Goal: Information Seeking & Learning: Learn about a topic

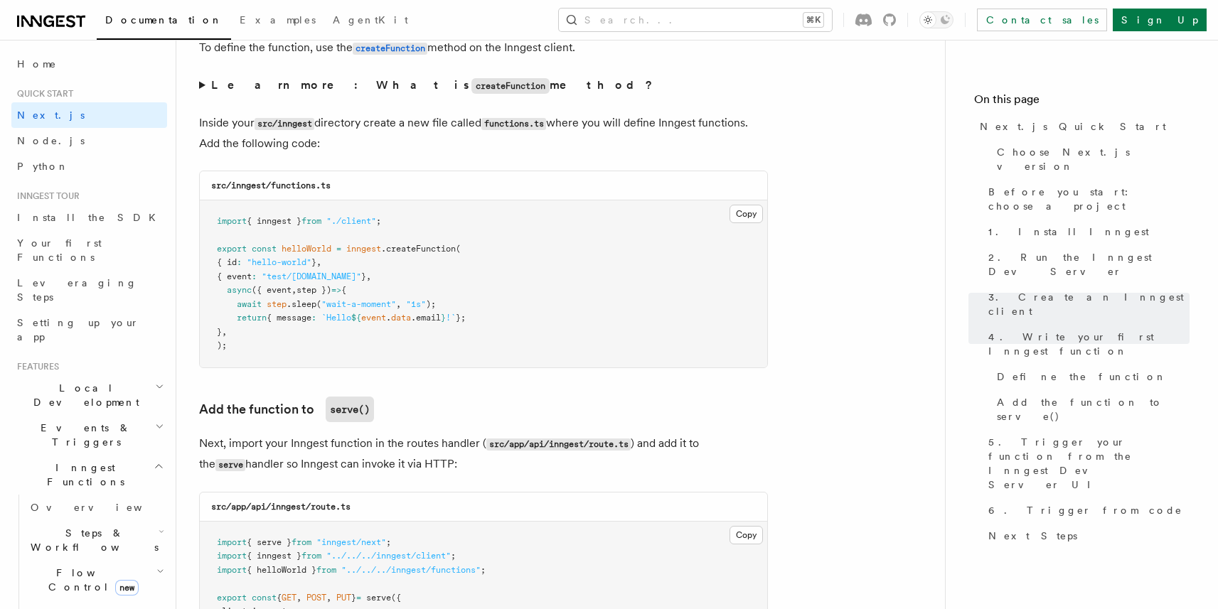
scroll to position [2564, 0]
click at [204, 86] on summary "Learn more: What is createFunction method?" at bounding box center [483, 87] width 569 height 21
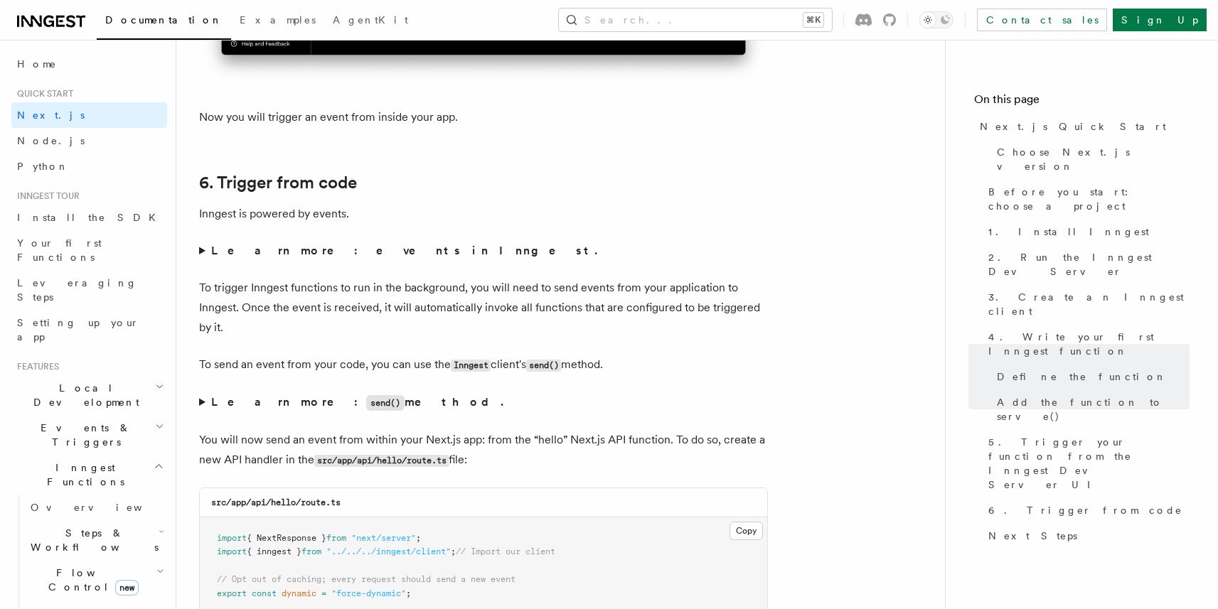
scroll to position [7415, 0]
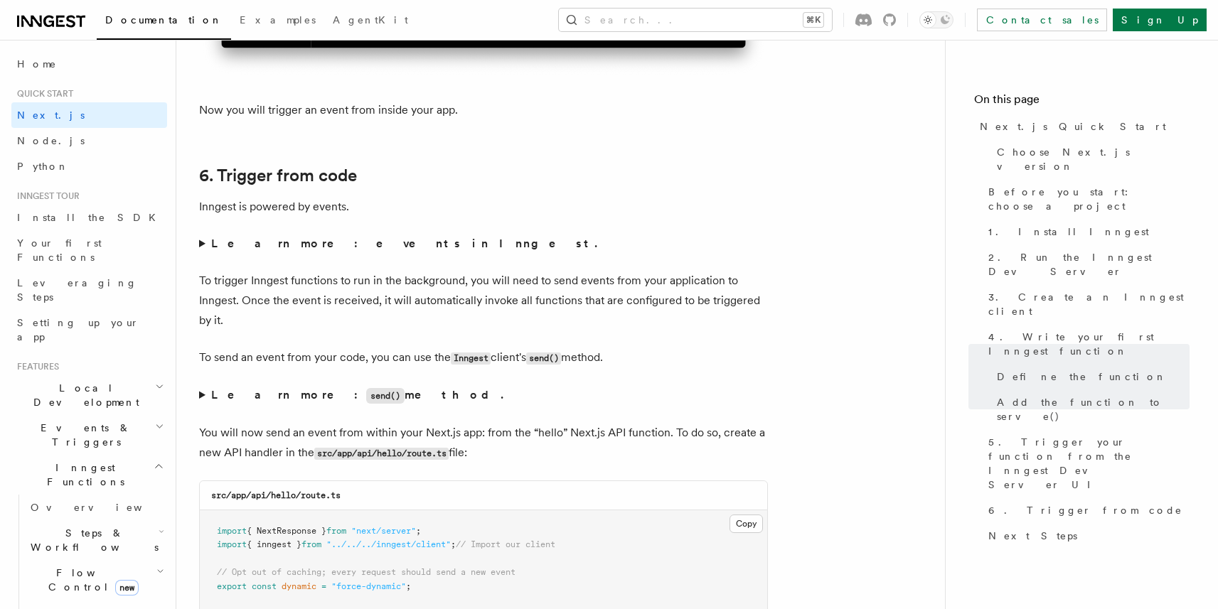
click at [283, 250] on strong "Learn more: events in Inngest." at bounding box center [405, 244] width 389 height 14
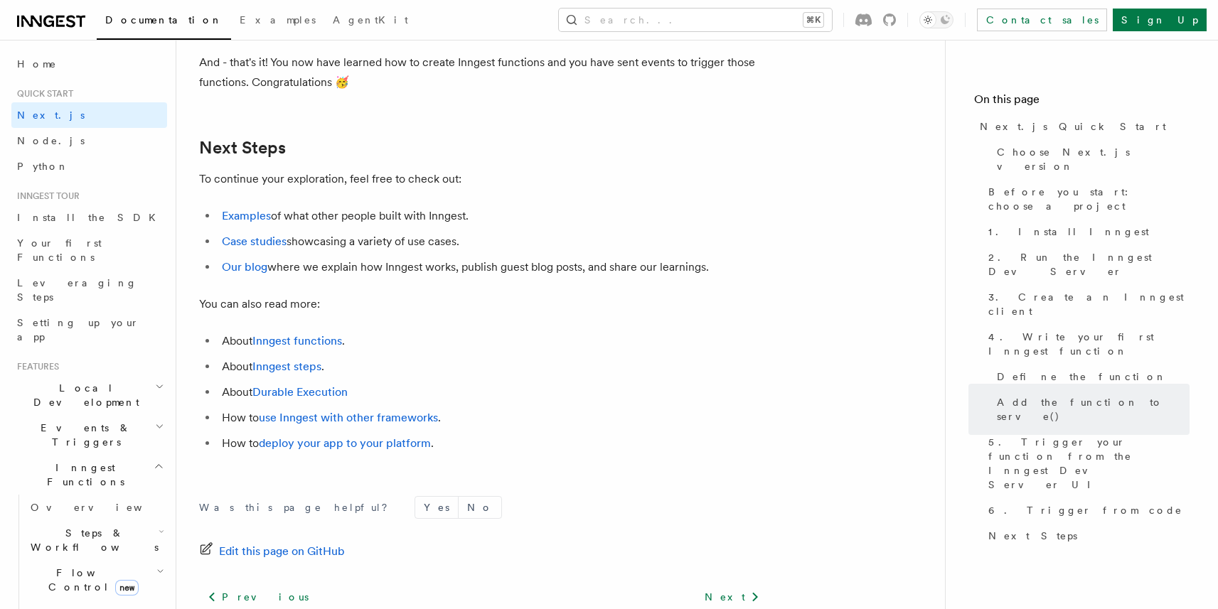
scroll to position [9351, 0]
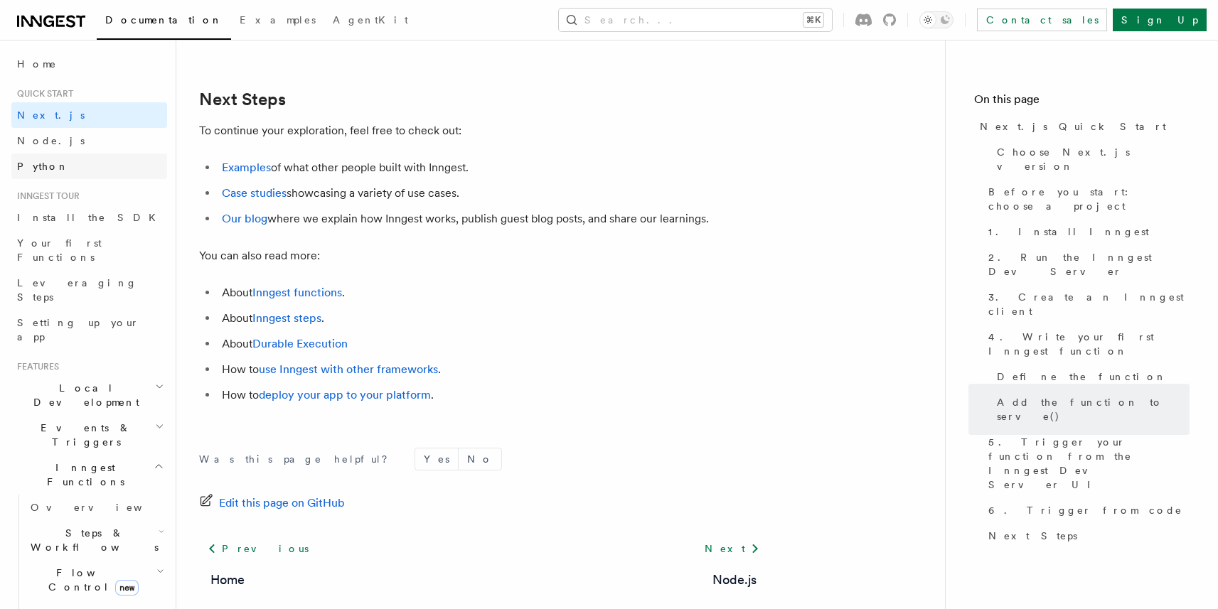
click at [56, 173] on link "Python" at bounding box center [89, 167] width 156 height 26
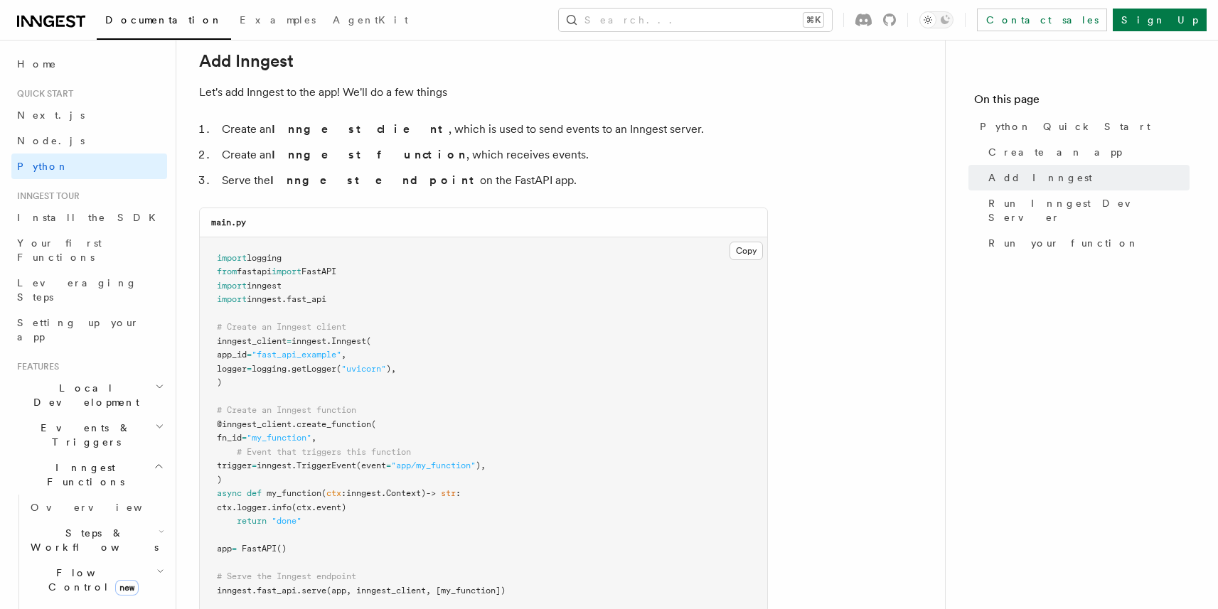
scroll to position [1047, 0]
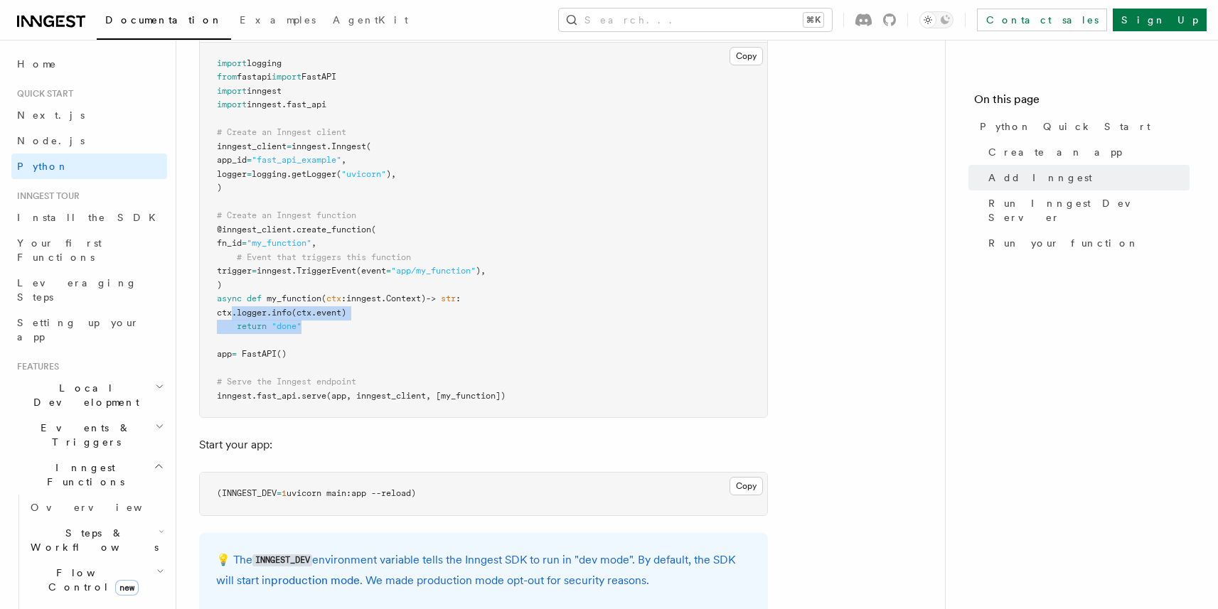
drag, startPoint x: 315, startPoint y: 329, endPoint x: 255, endPoint y: 311, distance: 62.5
click at [255, 311] on pre "import logging from fastapi import FastAPI import inngest import inngest . fast…" at bounding box center [483, 230] width 567 height 375
click at [237, 311] on span "." at bounding box center [234, 313] width 5 height 10
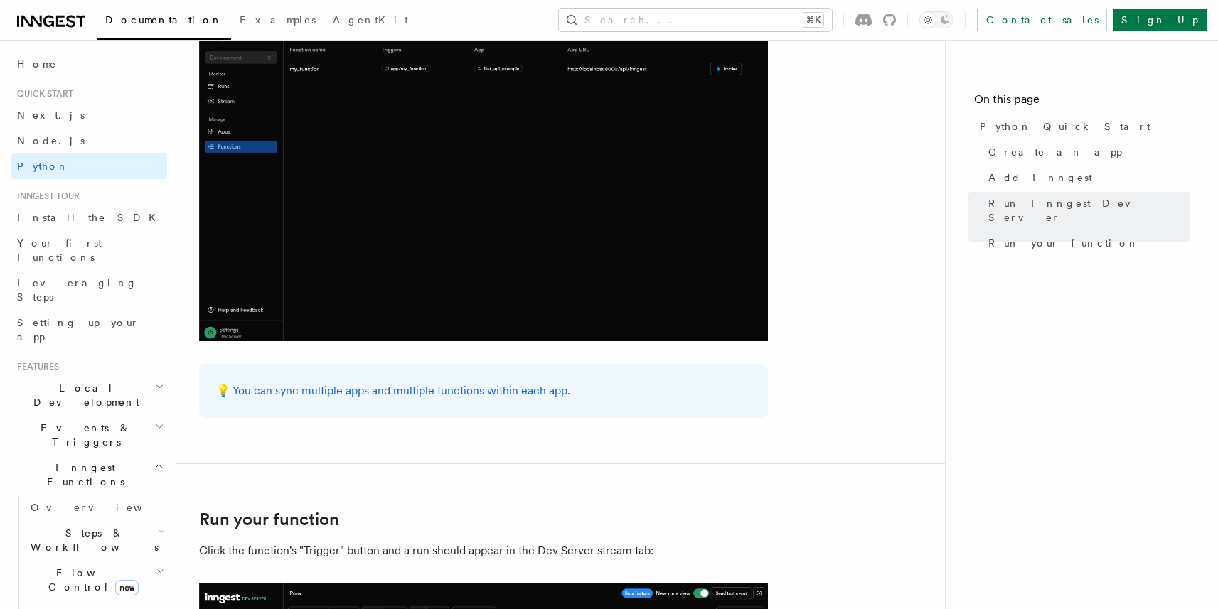
scroll to position [2393, 0]
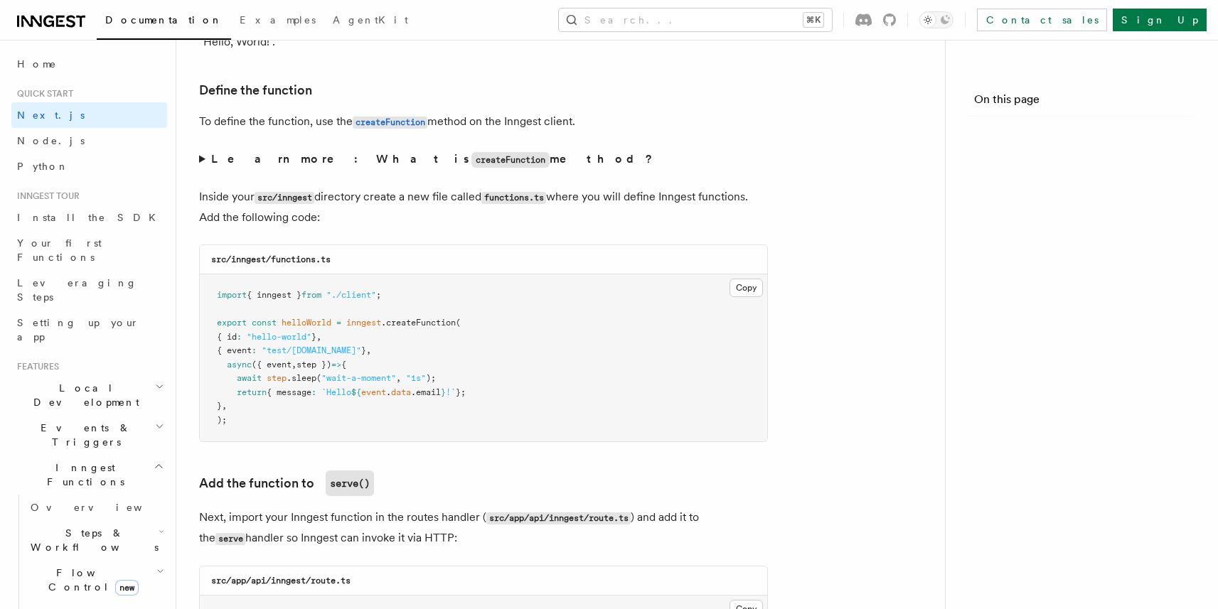
scroll to position [8975, 0]
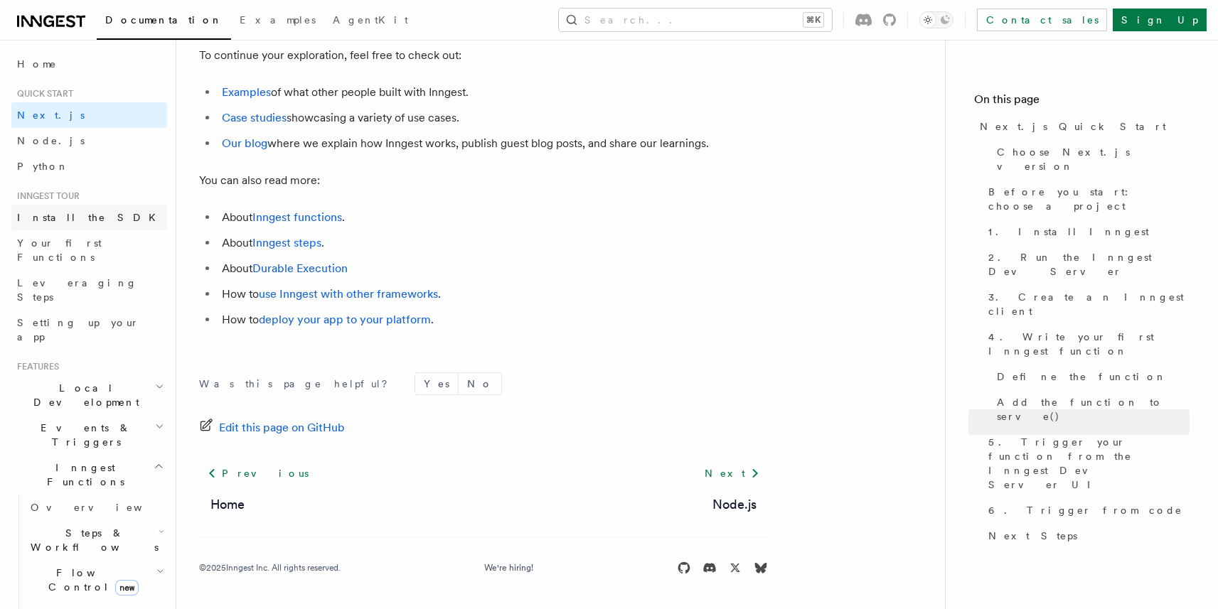
click at [68, 218] on span "Install the SDK" at bounding box center [90, 217] width 147 height 11
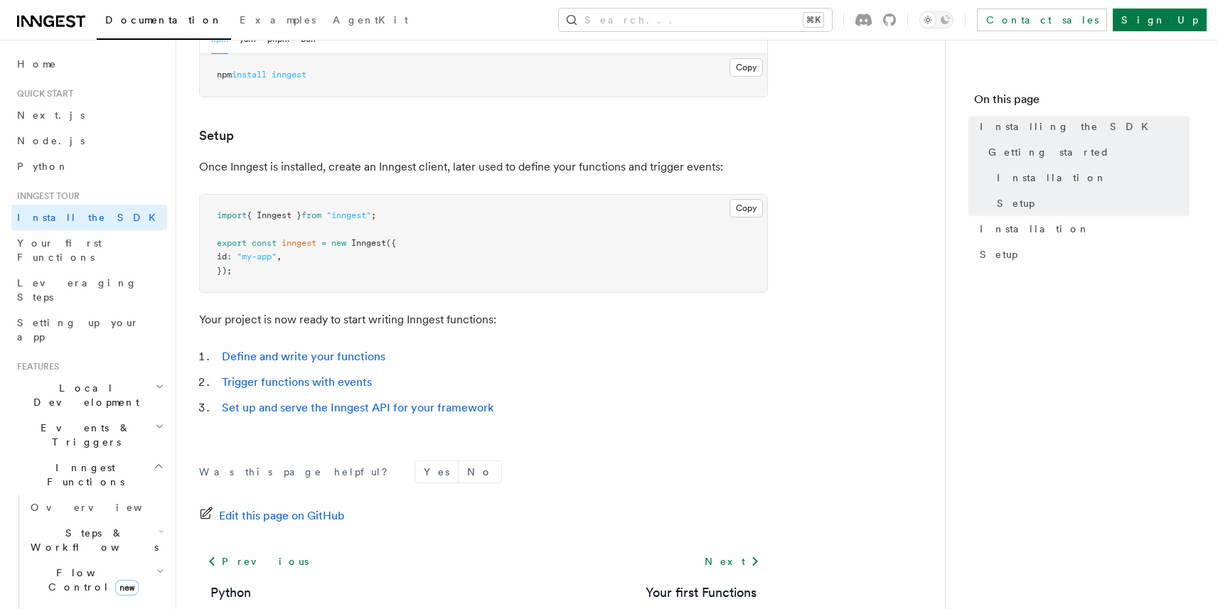
scroll to position [501, 0]
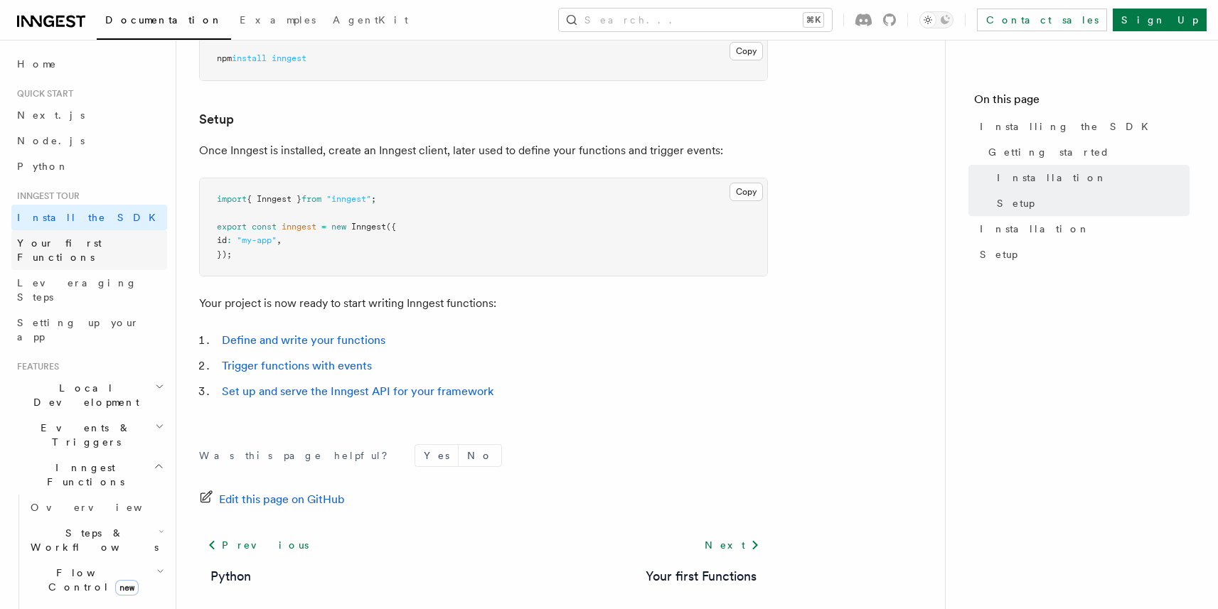
click at [66, 248] on span "Your first Functions" at bounding box center [59, 250] width 85 height 26
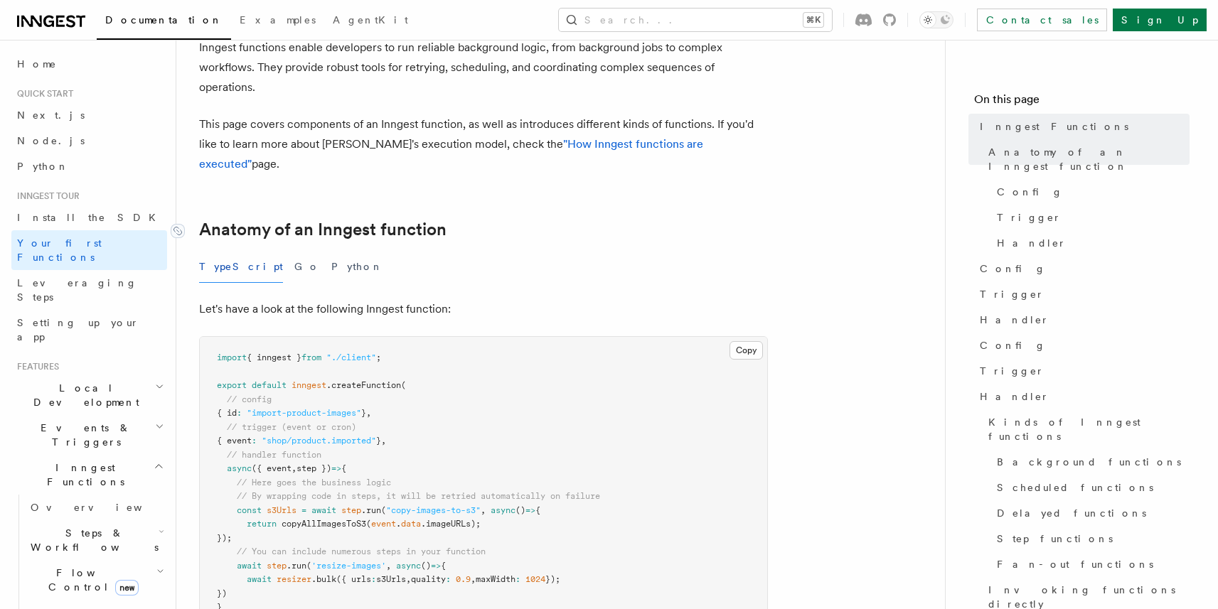
scroll to position [252, 0]
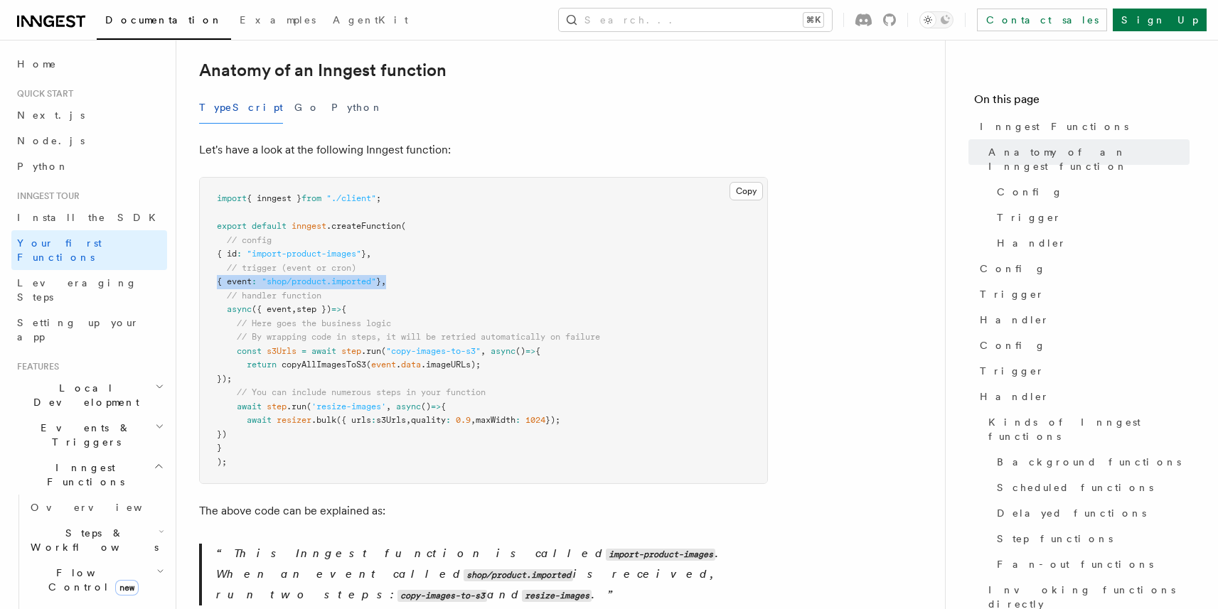
drag, startPoint x: 427, startPoint y: 258, endPoint x: 212, endPoint y: 267, distance: 214.9
click at [212, 267] on pre "import { inngest } from "./client" ; export default inngest .createFunction ( /…" at bounding box center [483, 331] width 567 height 306
click at [249, 269] on pre "import { inngest } from "./client" ; export default inngest .createFunction ( /…" at bounding box center [483, 331] width 567 height 306
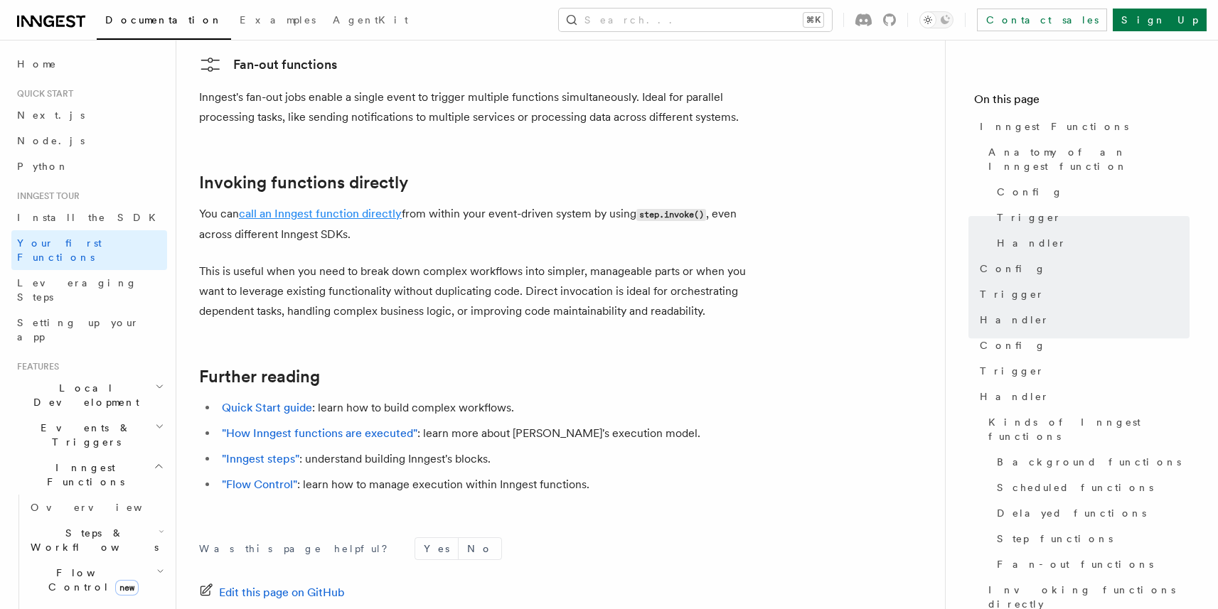
scroll to position [2794, 0]
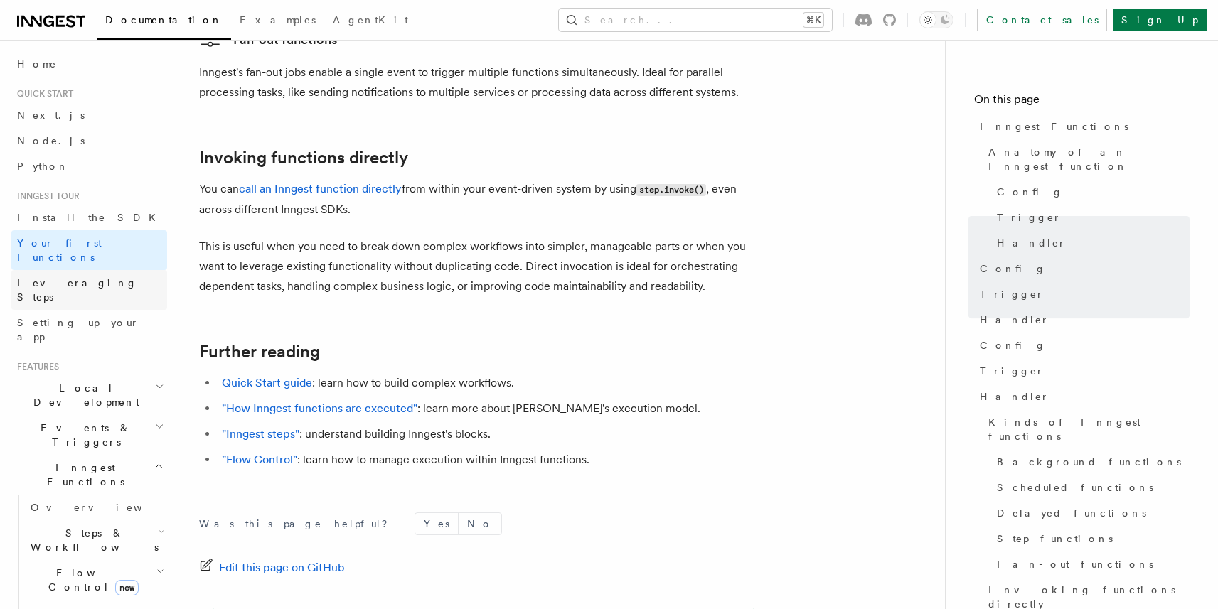
click at [70, 277] on span "Leveraging Steps" at bounding box center [77, 290] width 120 height 26
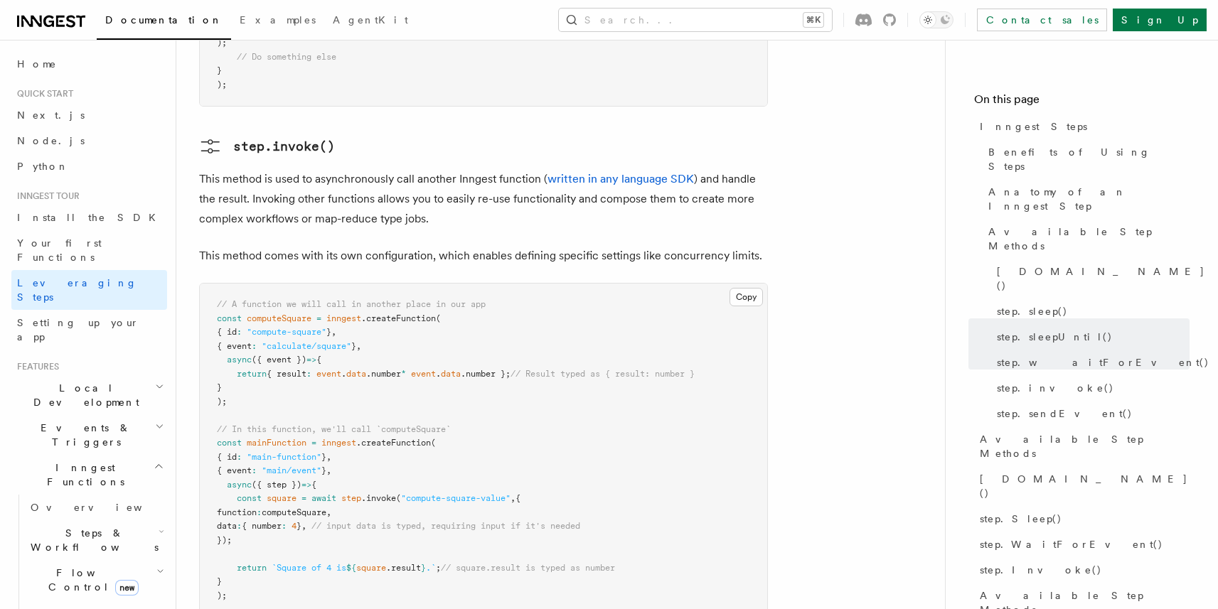
scroll to position [2468, 0]
drag, startPoint x: 515, startPoint y: 404, endPoint x: 434, endPoint y: 407, distance: 80.4
click at [434, 407] on pre "// A function we will call in another place in our app const computeSquare = in…" at bounding box center [483, 450] width 567 height 333
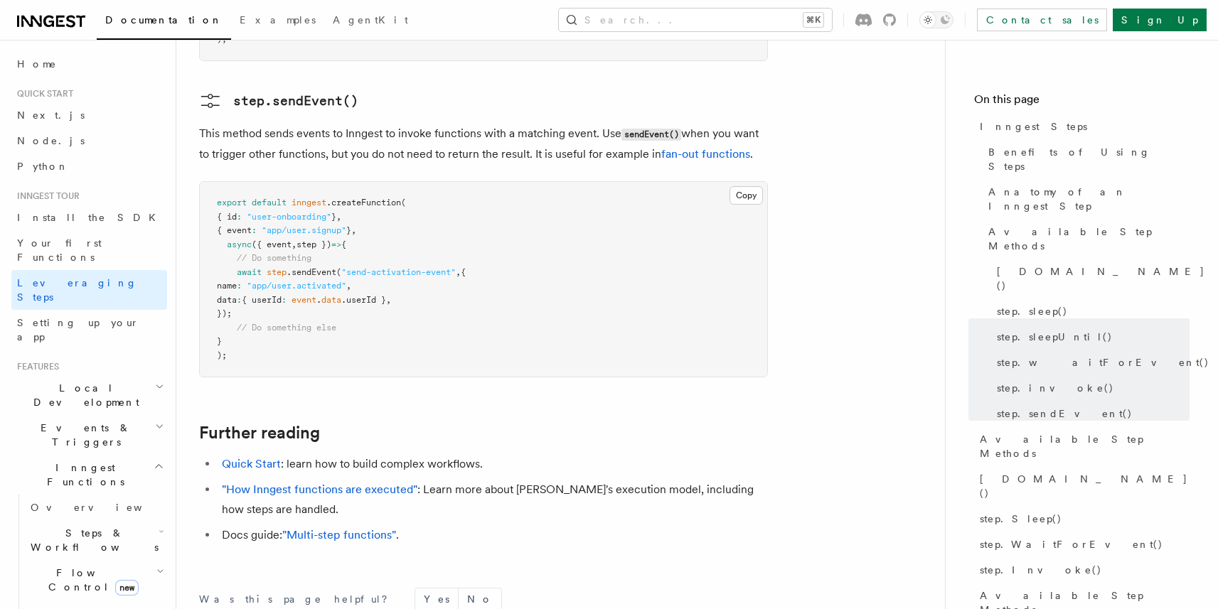
scroll to position [3126, 0]
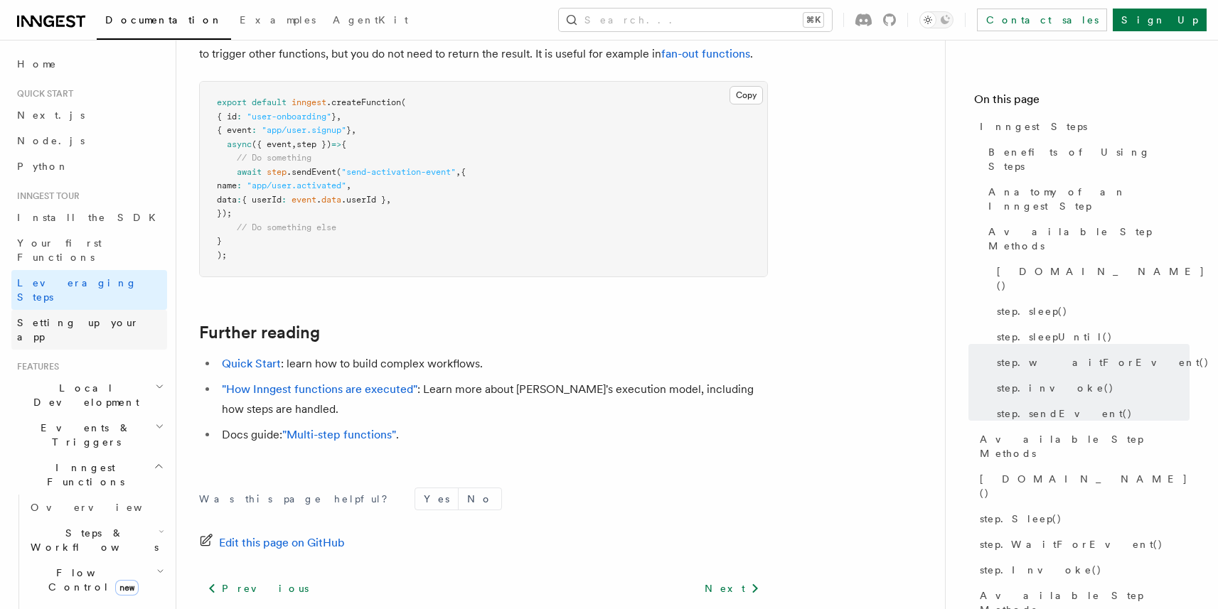
click at [76, 316] on span "Setting up your app" at bounding box center [92, 330] width 150 height 28
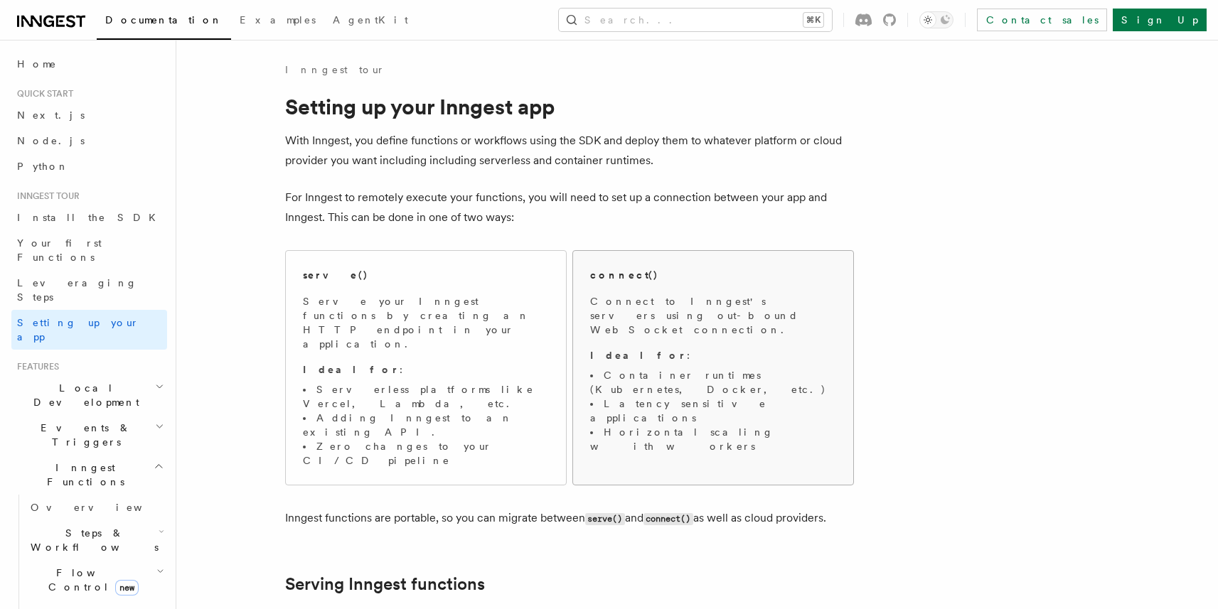
click at [661, 348] on p "Ideal for :" at bounding box center [713, 355] width 246 height 14
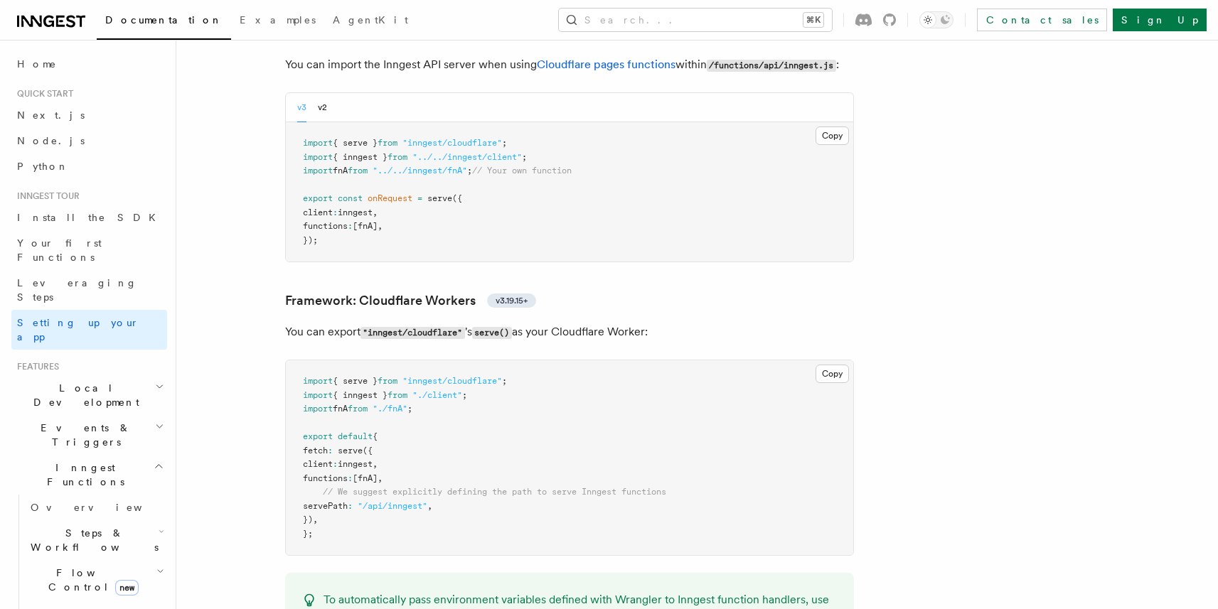
scroll to position [2440, 0]
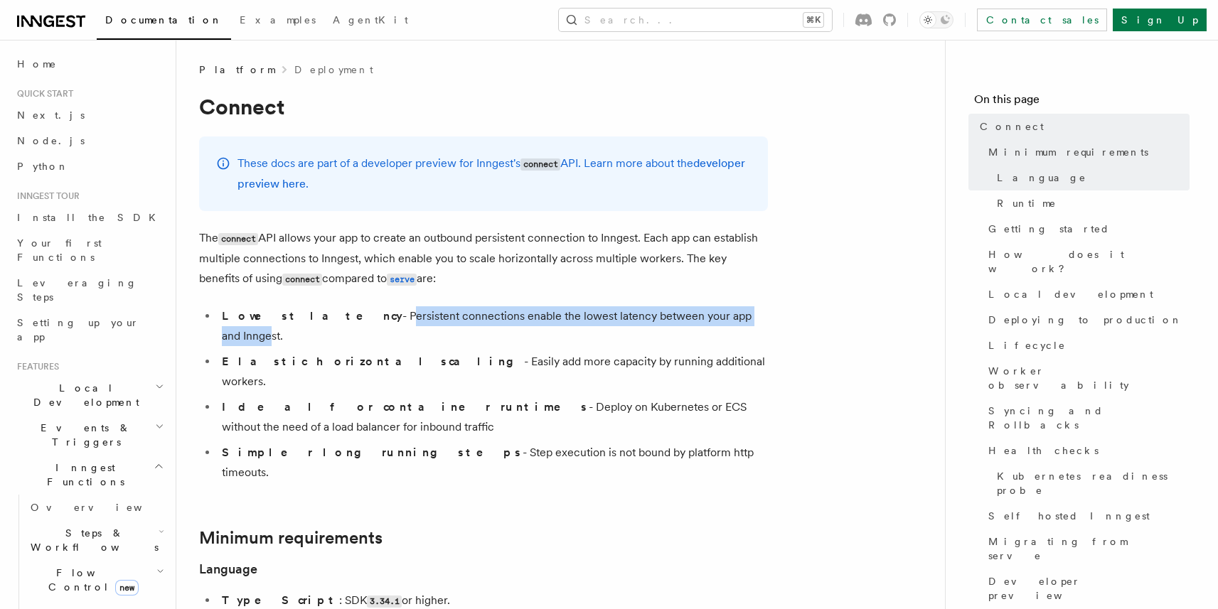
drag, startPoint x: 313, startPoint y: 317, endPoint x: 694, endPoint y: 309, distance: 381.2
click at [694, 311] on li "Lowest latency - Persistent connections enable the lowest latency between your …" at bounding box center [493, 326] width 550 height 40
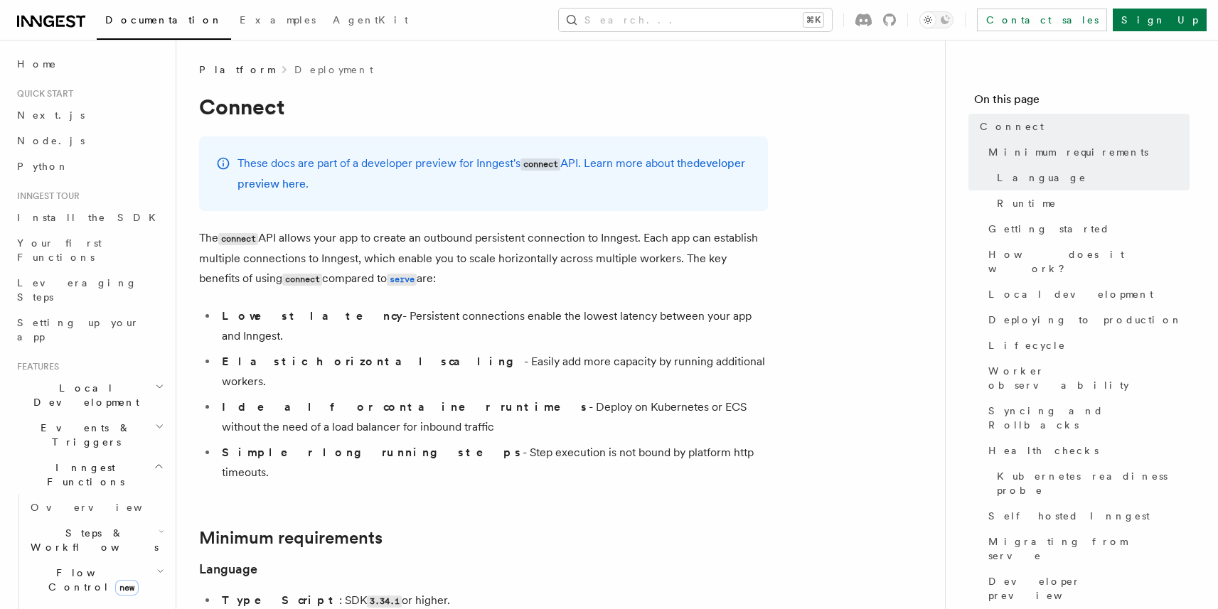
click at [359, 352] on li "Elastic horizontal scaling - Easily add more capacity by running additional wor…" at bounding box center [493, 372] width 550 height 40
drag, startPoint x: 362, startPoint y: 343, endPoint x: 558, endPoint y: 349, distance: 196.3
click at [558, 352] on li "Elastic horizontal scaling - Easily add more capacity by running additional wor…" at bounding box center [493, 372] width 550 height 40
click at [506, 397] on li "Ideal for container runtimes - Deploy on Kubernetes or ECS without the need of …" at bounding box center [493, 417] width 550 height 40
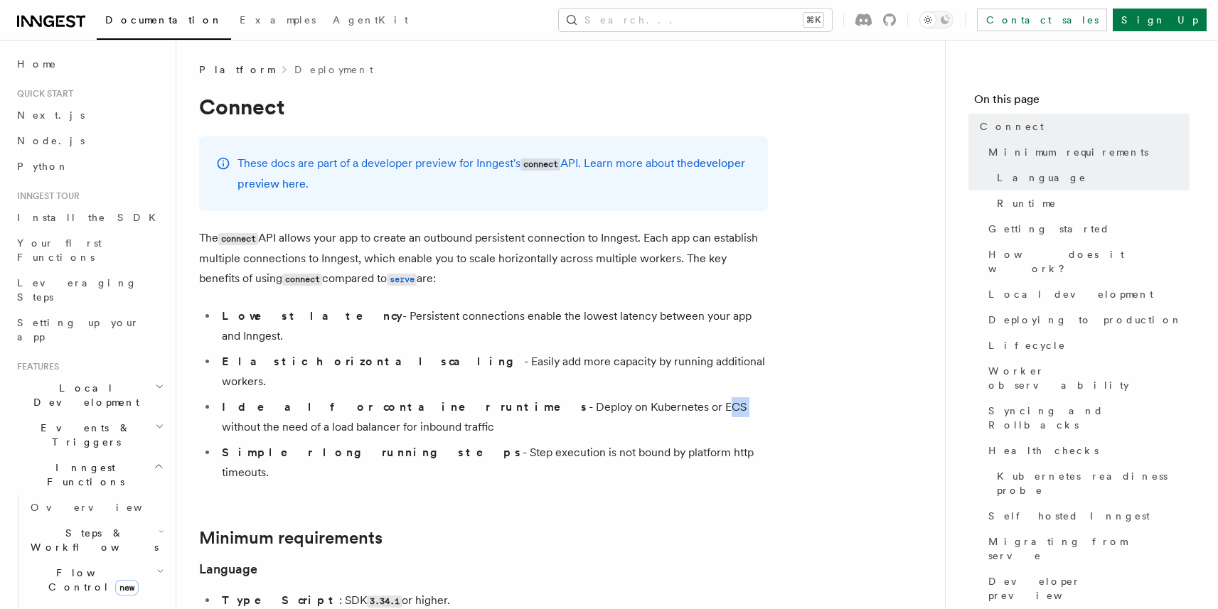
click at [506, 397] on li "Ideal for container runtimes - Deploy on Kubernetes or ECS without the need of …" at bounding box center [493, 417] width 550 height 40
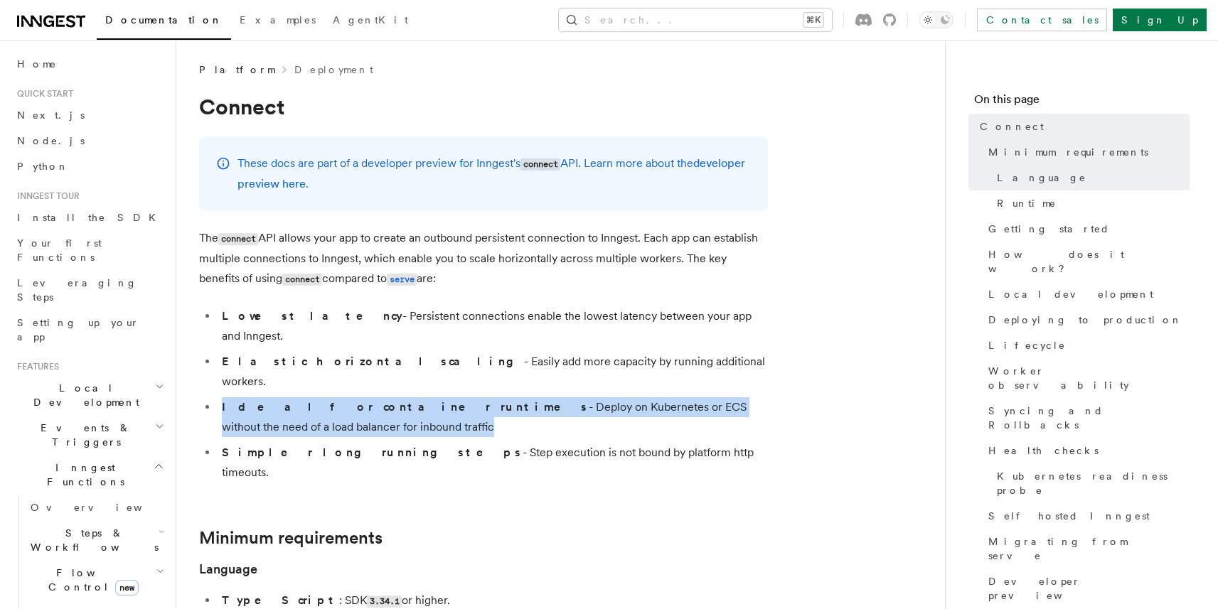
click at [506, 397] on li "Ideal for container runtimes - Deploy on Kubernetes or ECS without the need of …" at bounding box center [493, 417] width 550 height 40
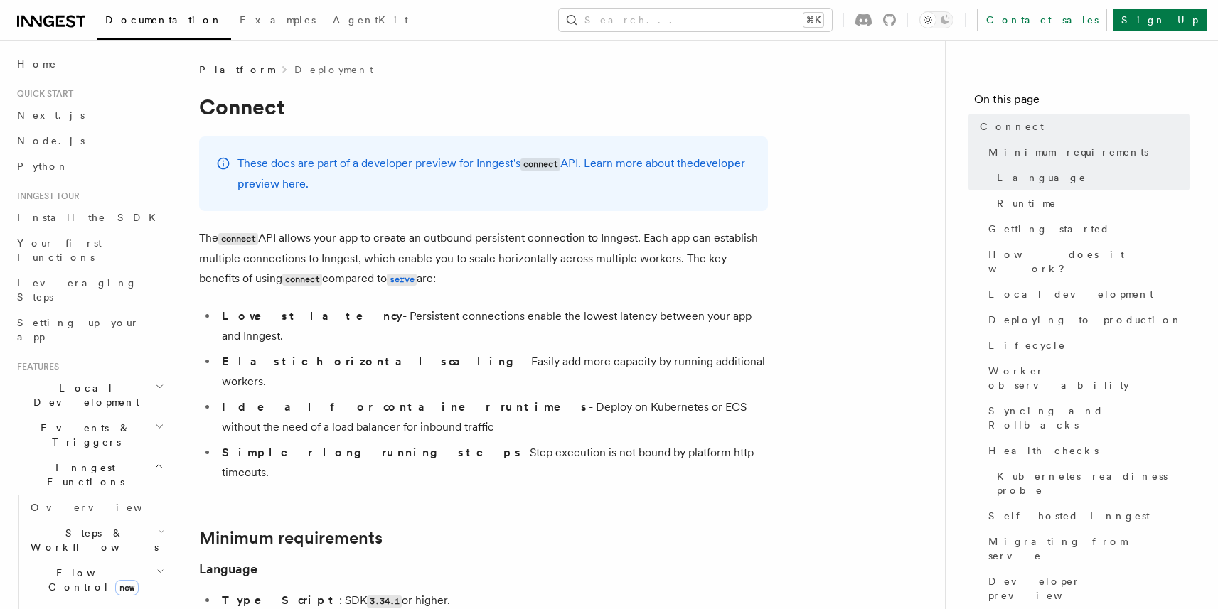
click at [427, 443] on li "Simpler long running steps - Step execution is not bound by platform http timeo…" at bounding box center [493, 463] width 550 height 40
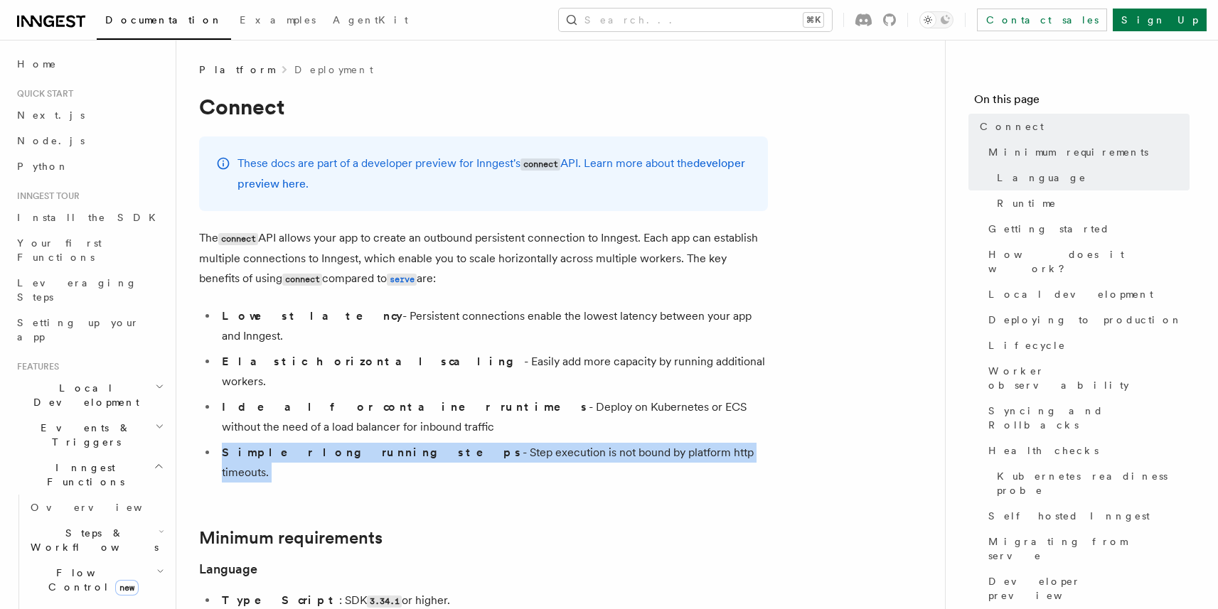
click at [427, 443] on li "Simpler long running steps - Step execution is not bound by platform http timeo…" at bounding box center [493, 463] width 550 height 40
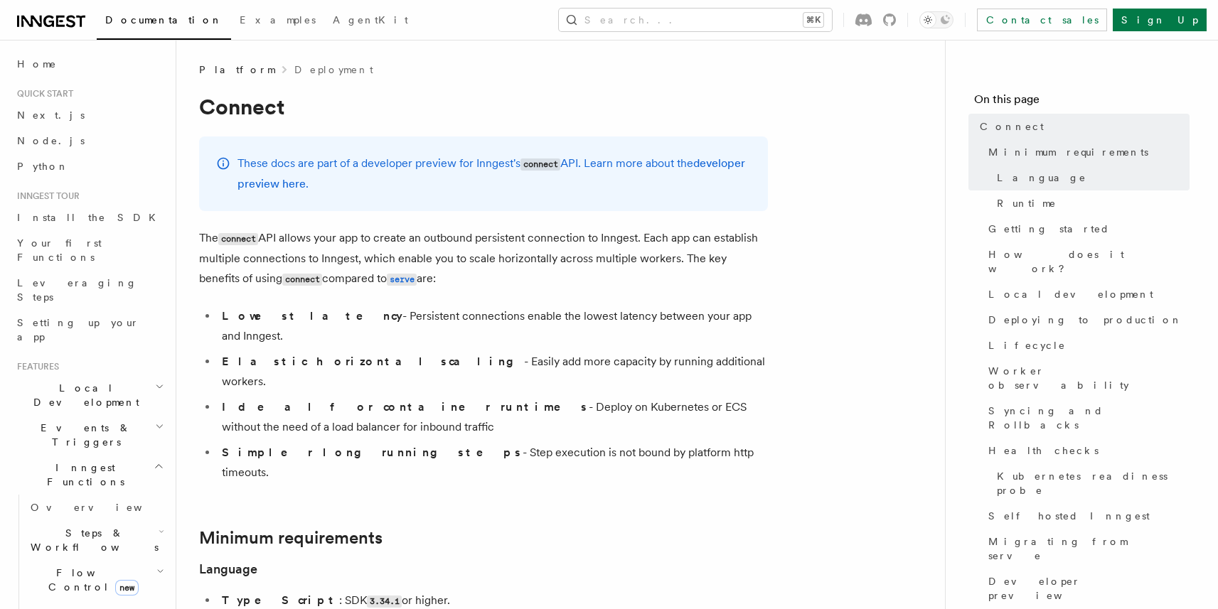
click at [452, 443] on li "Simpler long running steps - Step execution is not bound by platform http timeo…" at bounding box center [493, 463] width 550 height 40
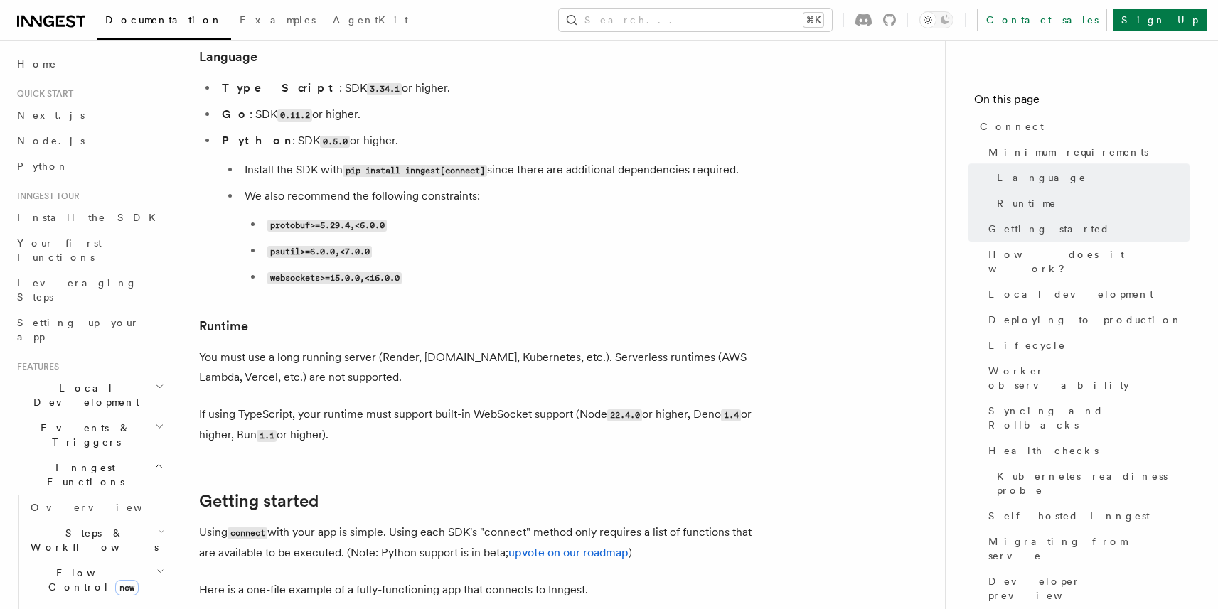
scroll to position [515, 0]
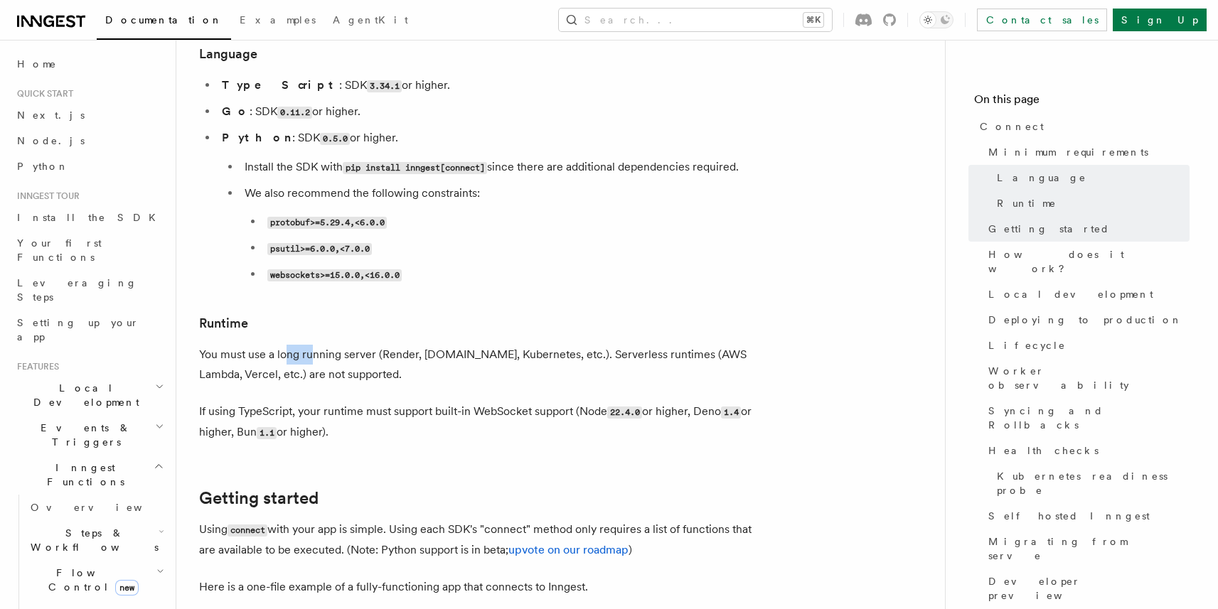
drag, startPoint x: 288, startPoint y: 299, endPoint x: 312, endPoint y: 297, distance: 24.3
click at [312, 345] on p "You must use a long running server (Render, Fly.io, Kubernetes, etc.). Serverle…" at bounding box center [483, 365] width 569 height 40
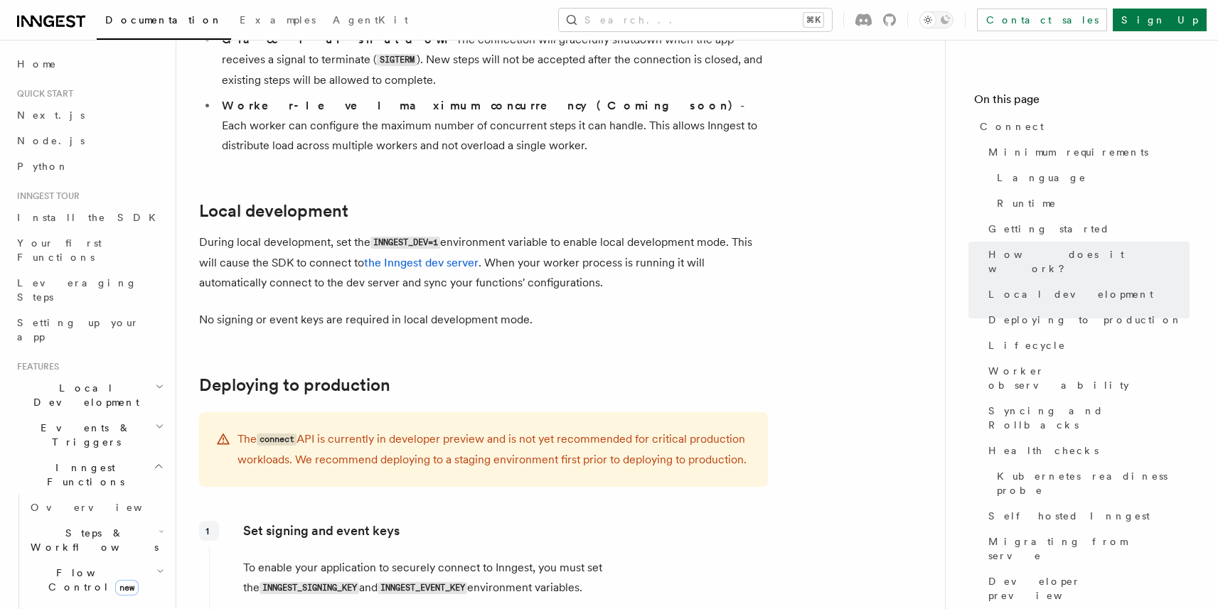
scroll to position [1695, 0]
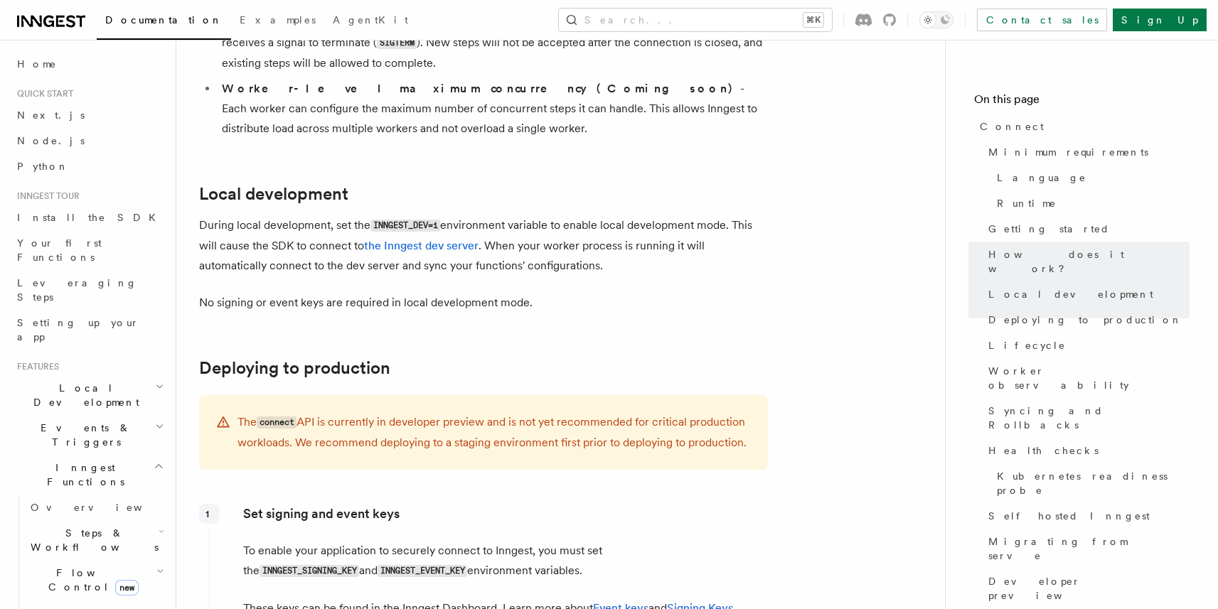
click at [53, 566] on span "Flow Control new" at bounding box center [91, 580] width 132 height 28
click at [65, 600] on link "Overview" at bounding box center [102, 613] width 129 height 26
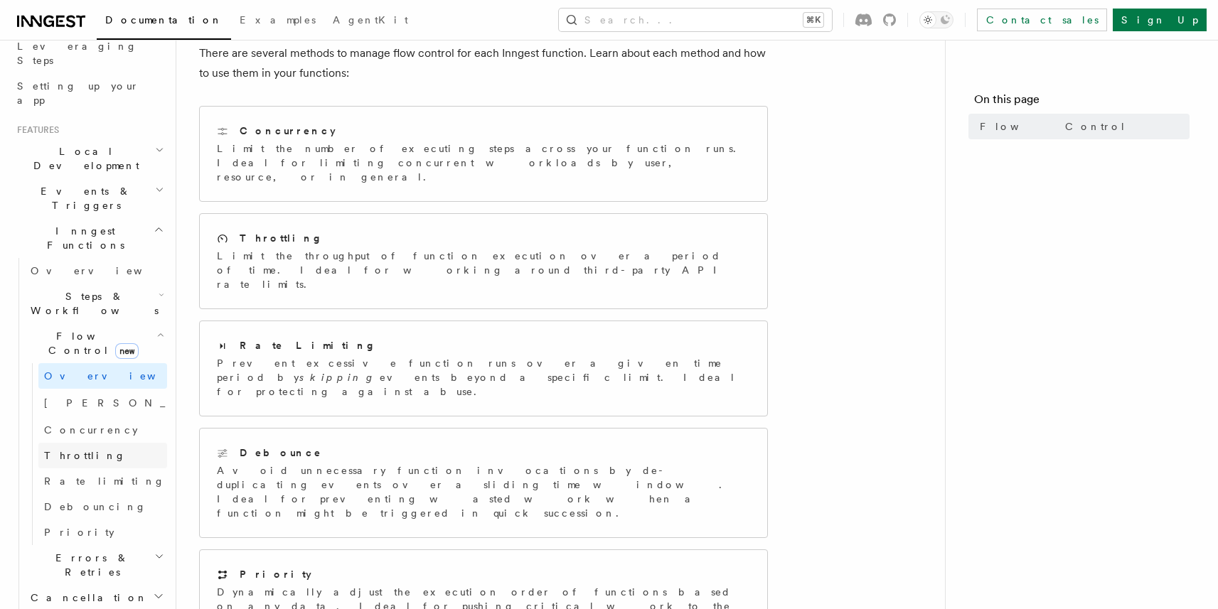
scroll to position [238, 0]
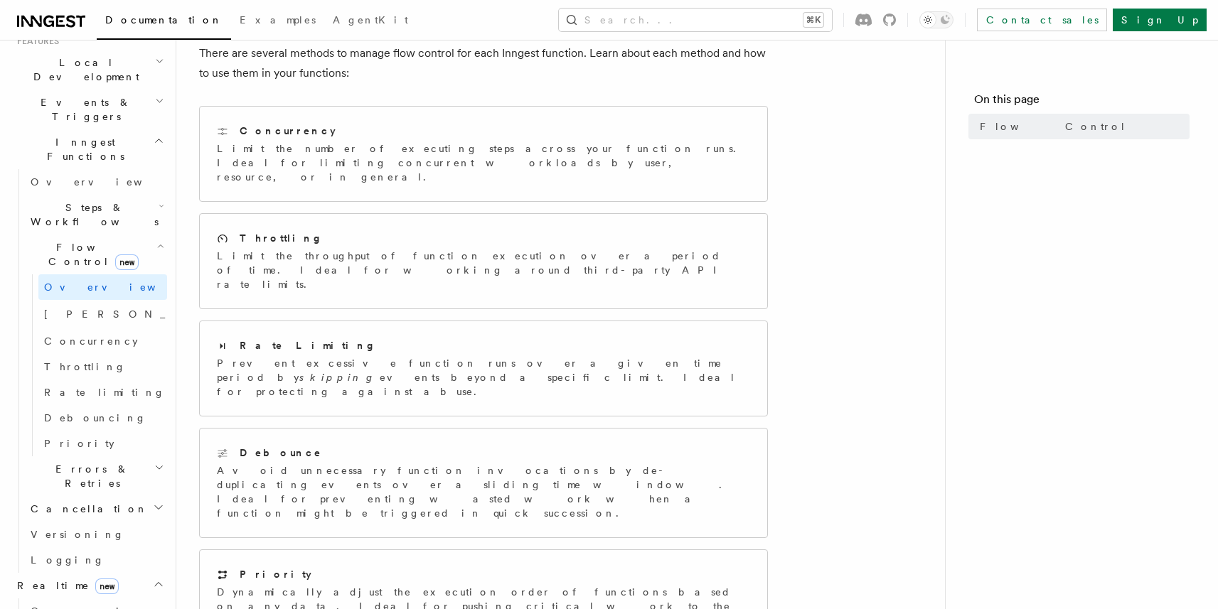
scroll to position [326, 0]
click at [50, 605] on span "Overview" at bounding box center [104, 610] width 146 height 11
